Goal: Complete application form

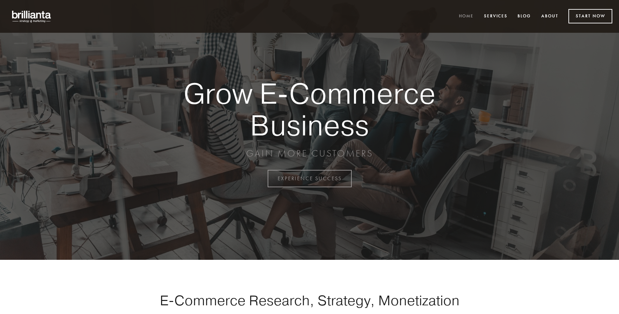
scroll to position [1755, 0]
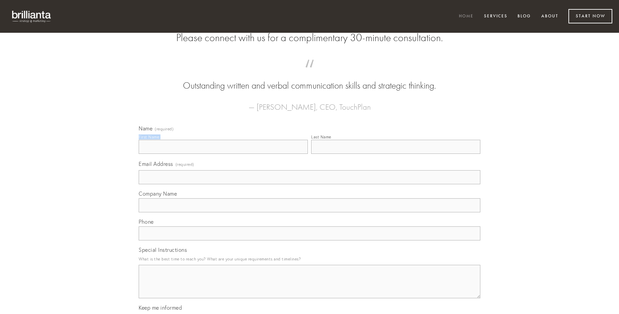
type input "[PERSON_NAME]"
click at [396, 154] on input "Last Name" at bounding box center [395, 147] width 169 height 14
type input "[PERSON_NAME]"
click at [309, 185] on input "Email Address (required)" at bounding box center [310, 177] width 342 height 14
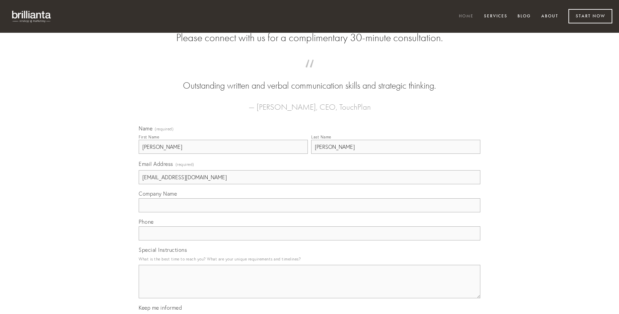
type input "[EMAIL_ADDRESS][DOMAIN_NAME]"
click at [309, 213] on input "Company Name" at bounding box center [310, 206] width 342 height 14
type input "amor"
click at [309, 241] on input "text" at bounding box center [310, 234] width 342 height 14
click at [309, 288] on textarea "Special Instructions" at bounding box center [310, 281] width 342 height 33
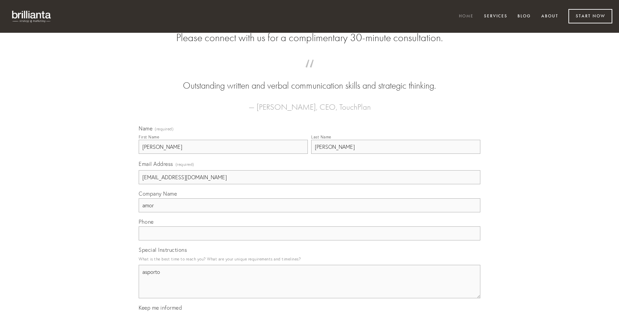
type textarea "asporto"
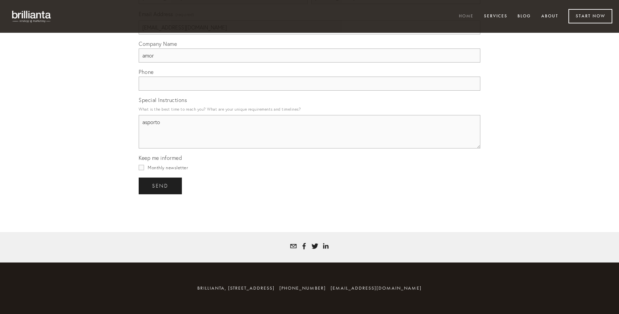
click at [161, 186] on span "send" at bounding box center [160, 186] width 16 height 6
